Goal: Information Seeking & Learning: Check status

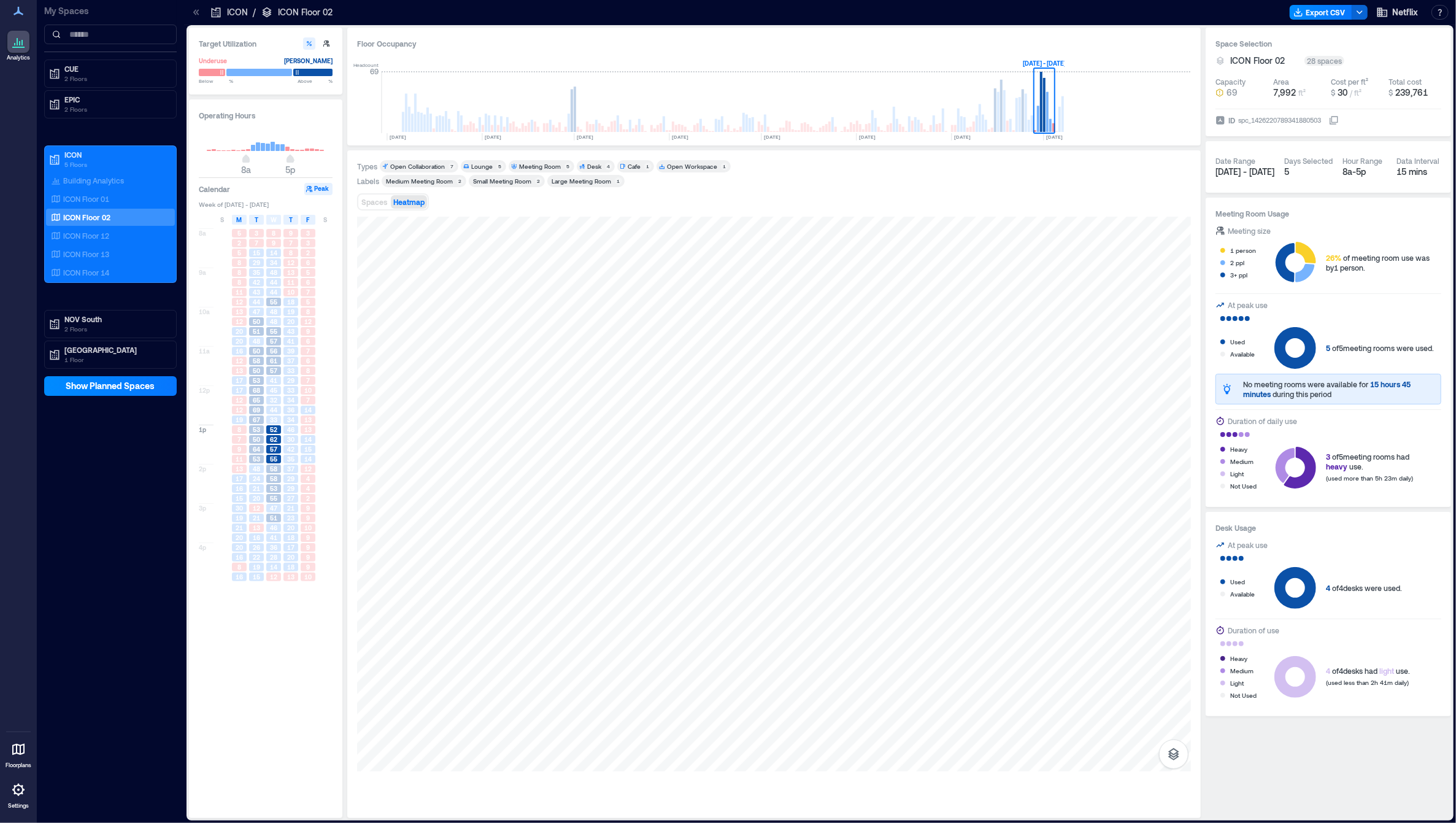
click at [549, 789] on div at bounding box center [774, 512] width 834 height 592
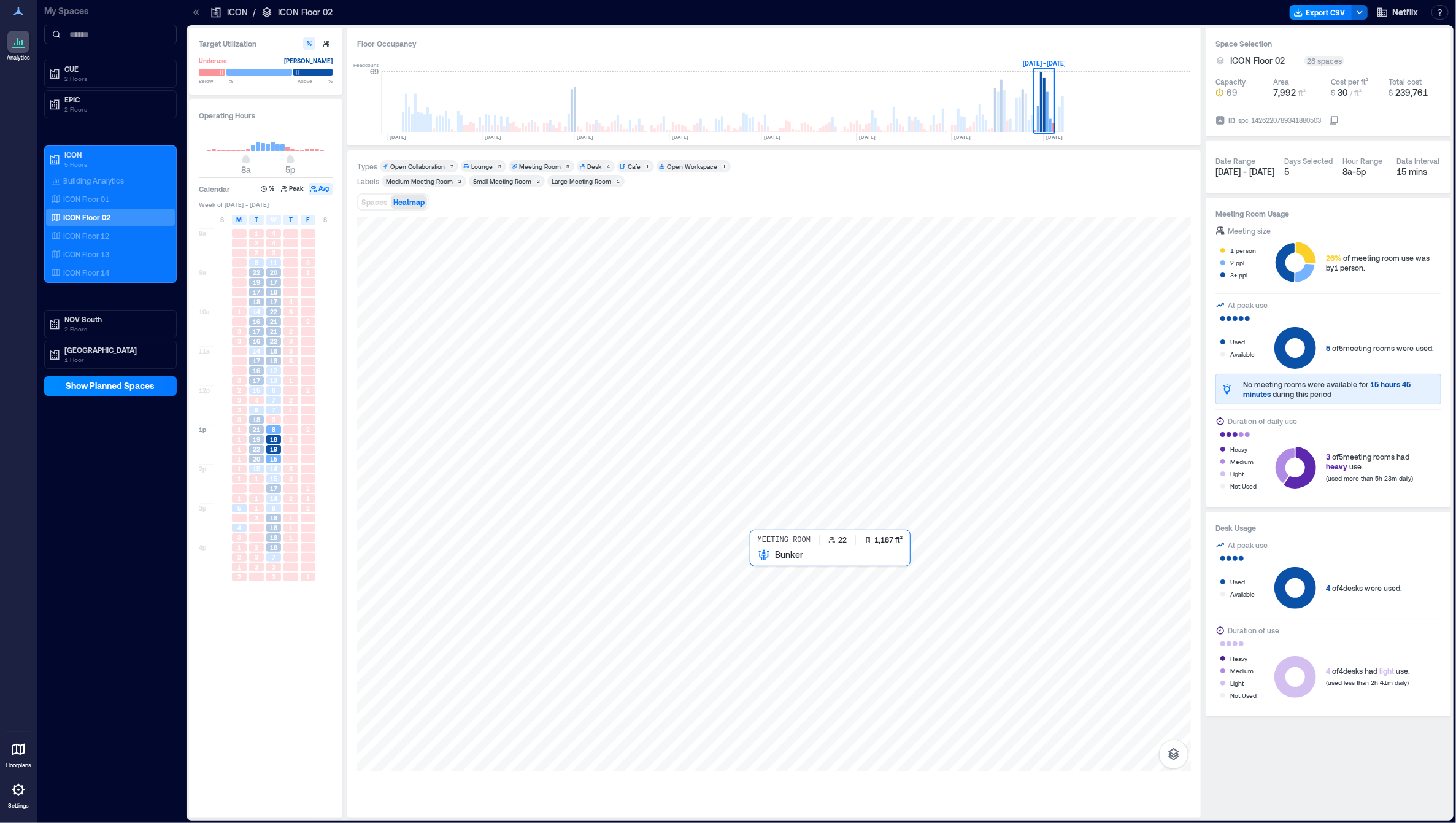
click at [801, 613] on div at bounding box center [774, 494] width 834 height 555
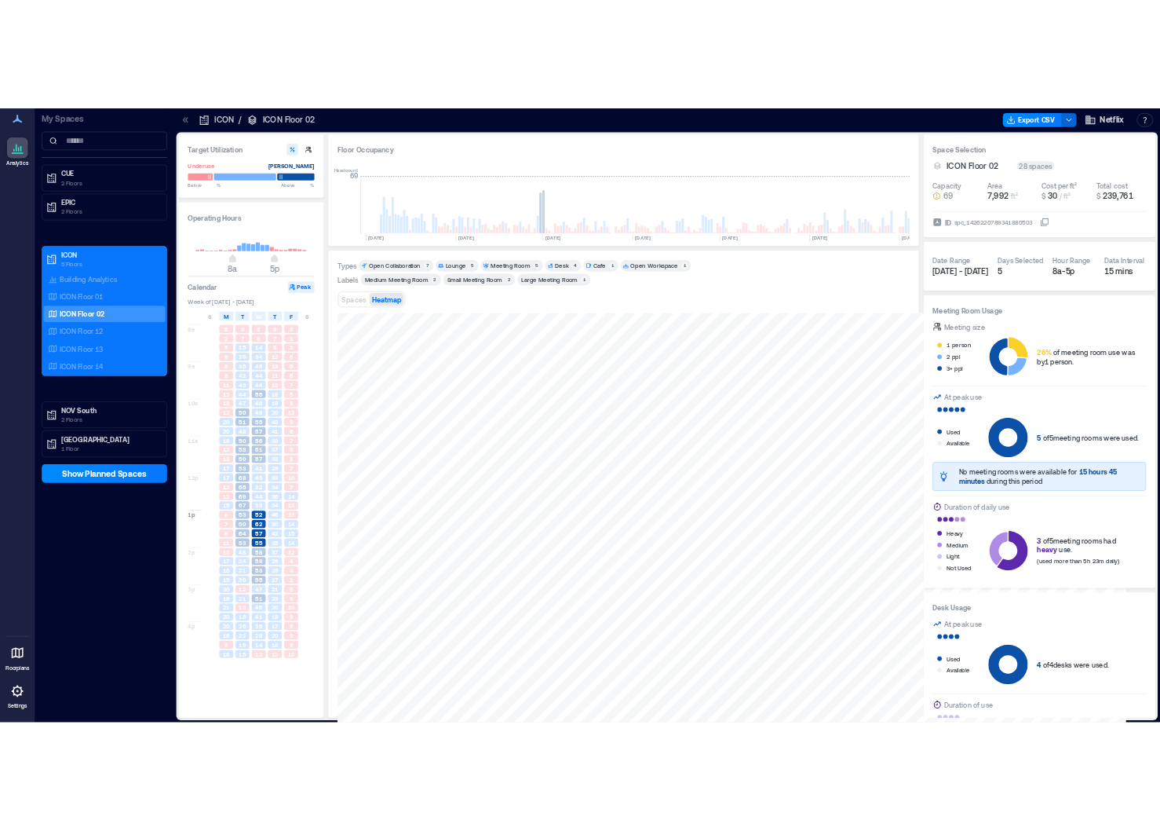
scroll to position [0, 131]
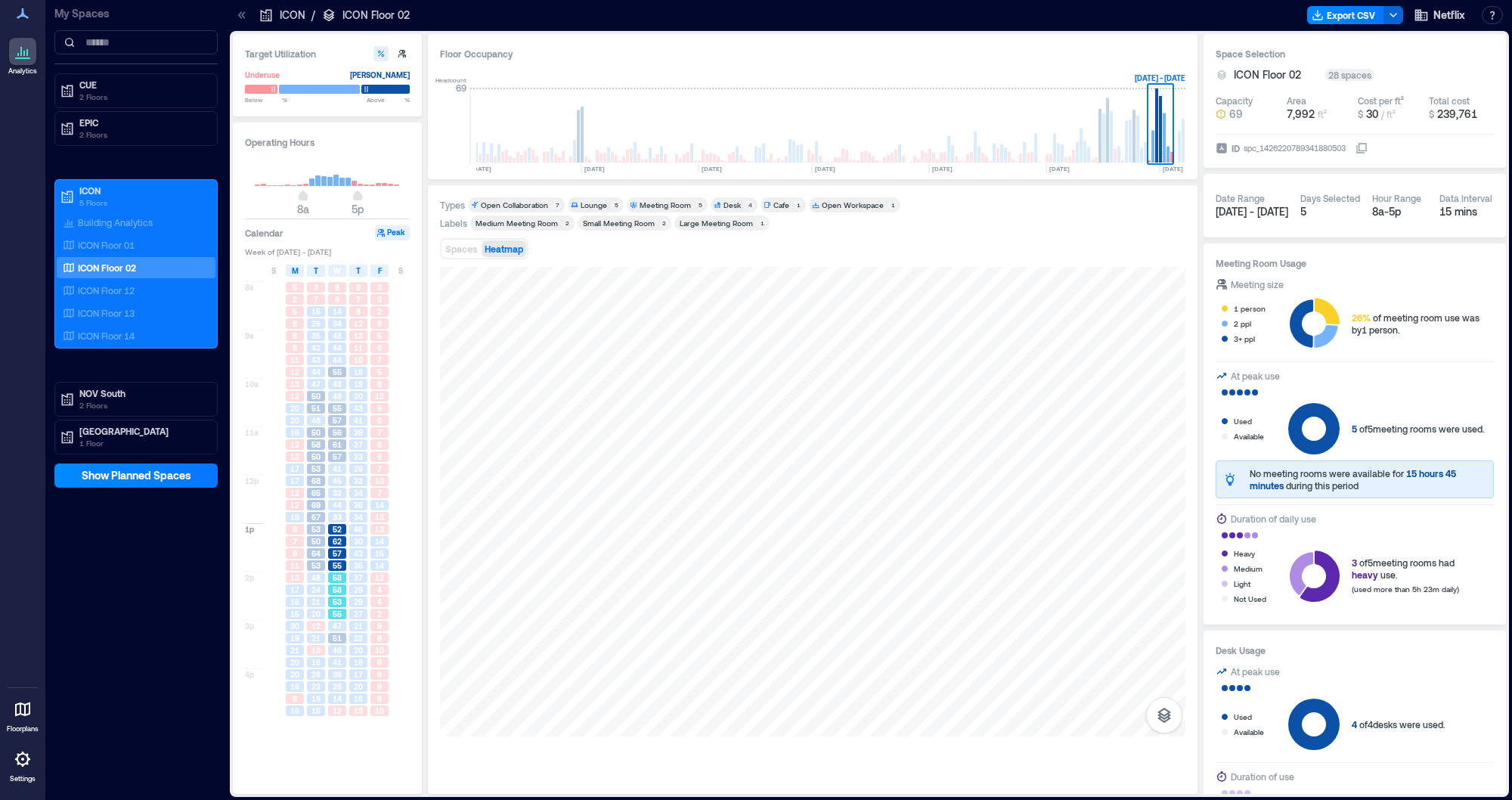
click at [340, 584] on span "58" at bounding box center [336, 589] width 9 height 11
click at [336, 552] on span "57" at bounding box center [336, 553] width 9 height 11
click at [338, 596] on div "53" at bounding box center [337, 602] width 21 height 13
click at [336, 566] on span "55" at bounding box center [336, 565] width 9 height 11
click at [336, 606] on div "53" at bounding box center [337, 602] width 21 height 13
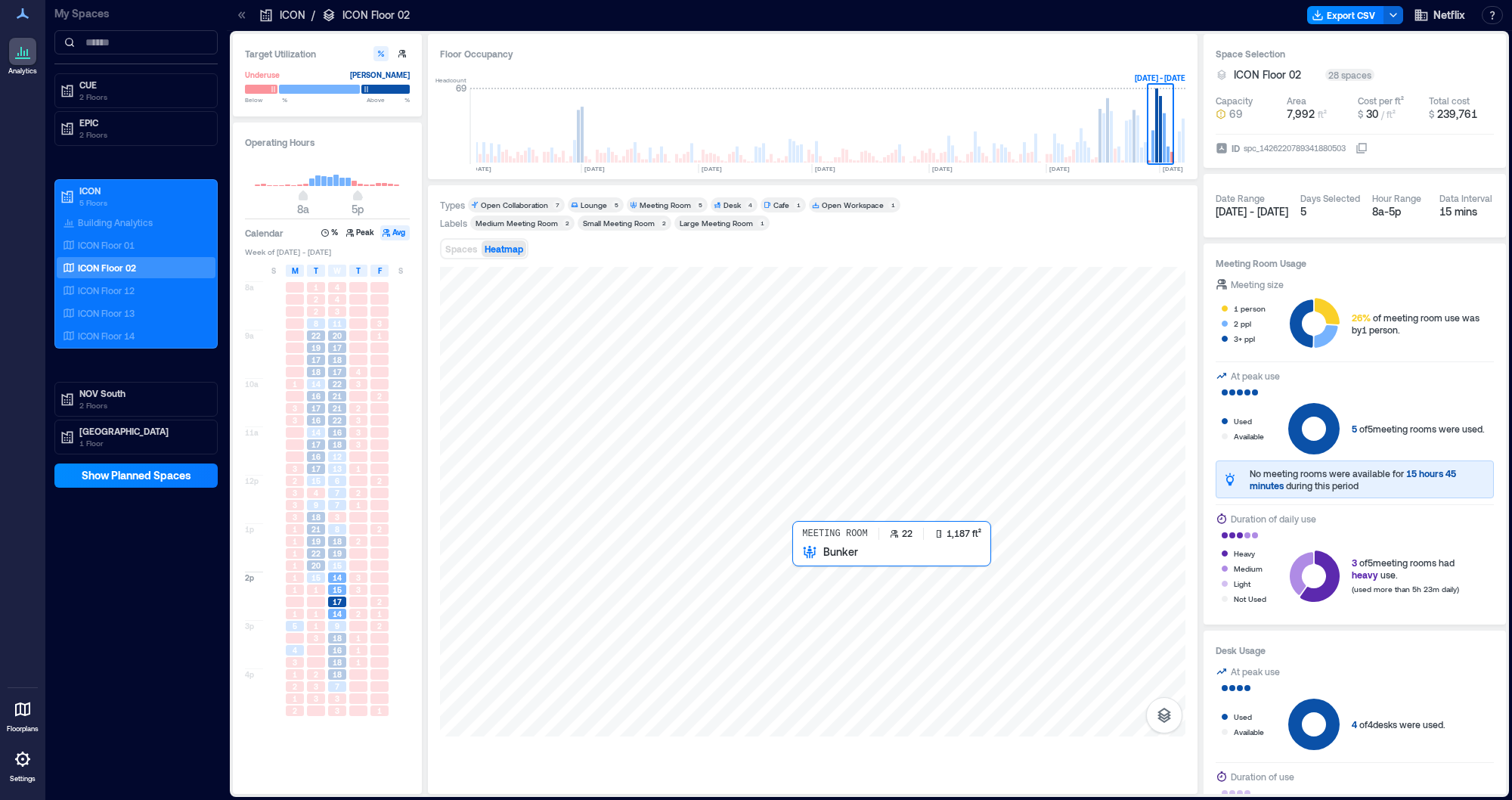
click at [804, 616] on div at bounding box center [813, 502] width 745 height 470
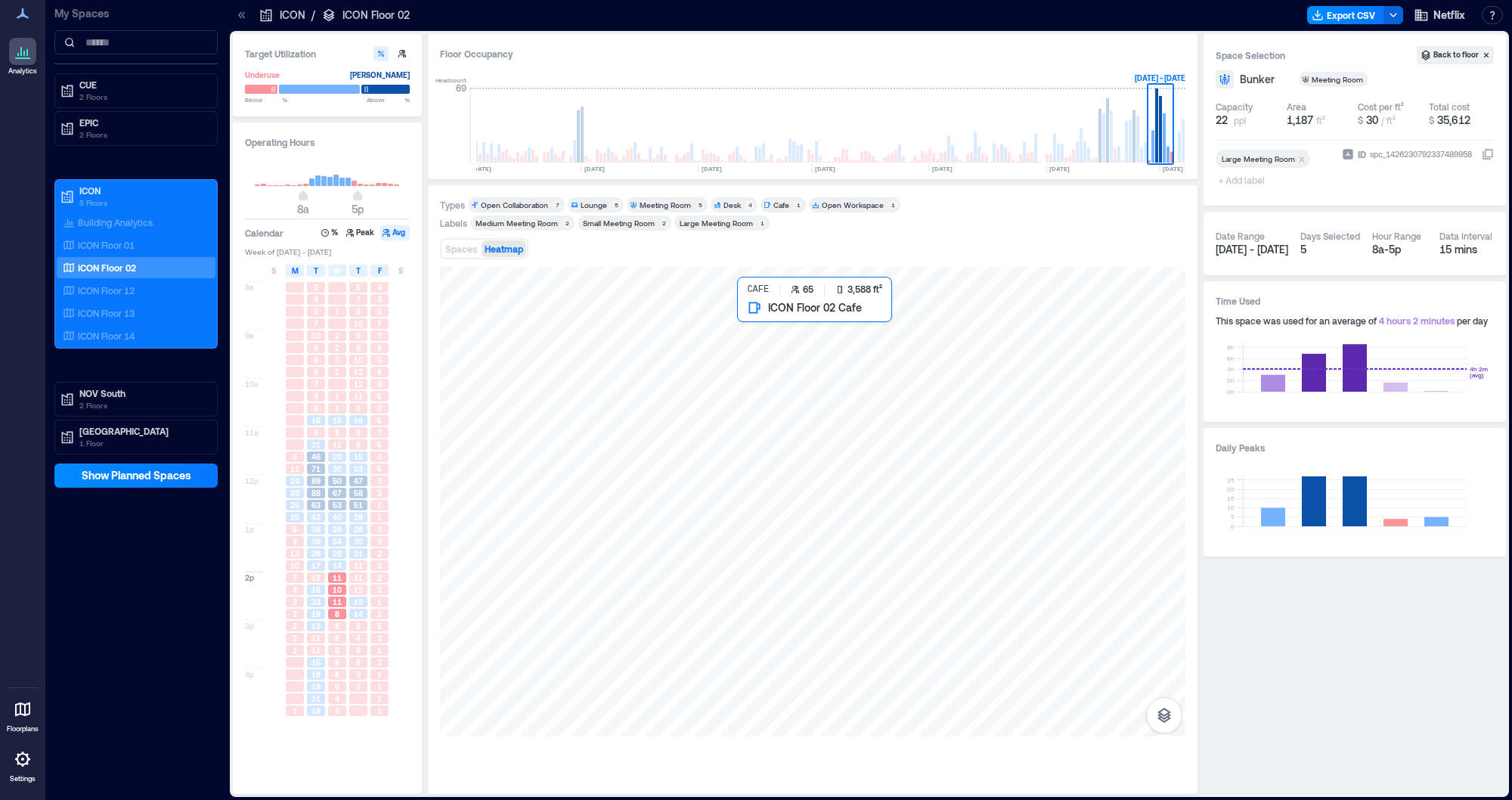
click at [910, 340] on div at bounding box center [813, 502] width 745 height 470
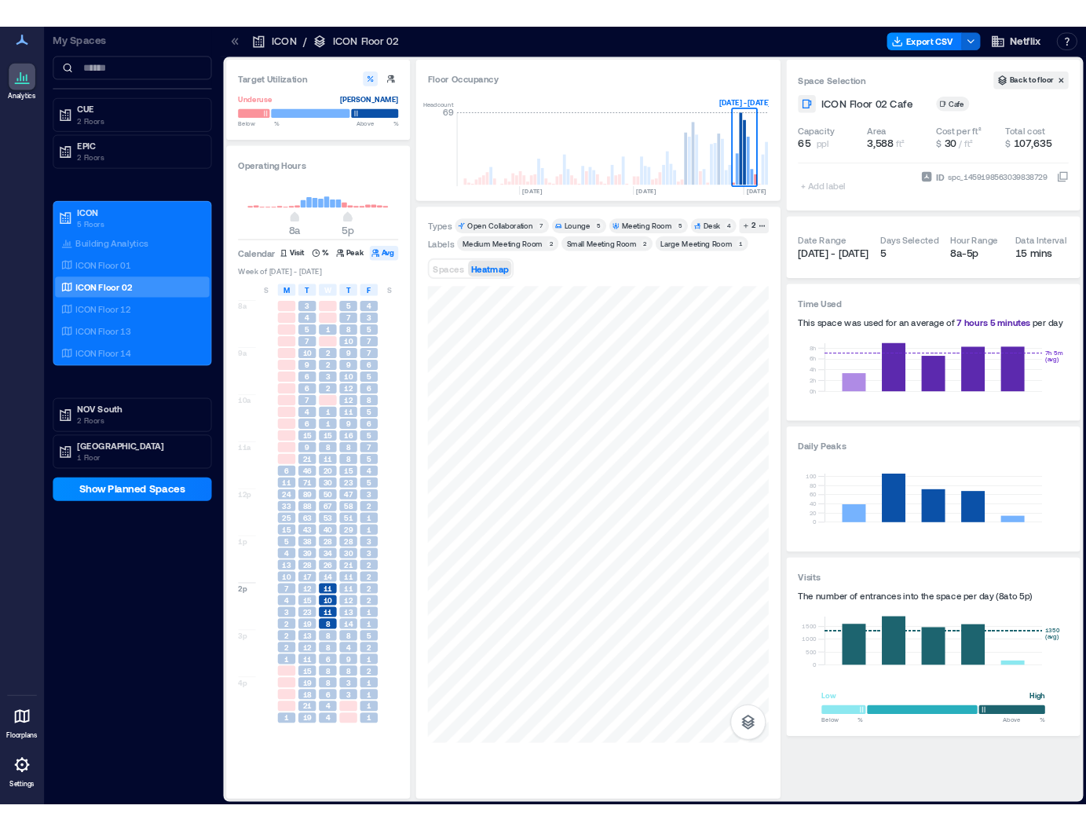
scroll to position [0, 615]
